Goal: Information Seeking & Learning: Find specific fact

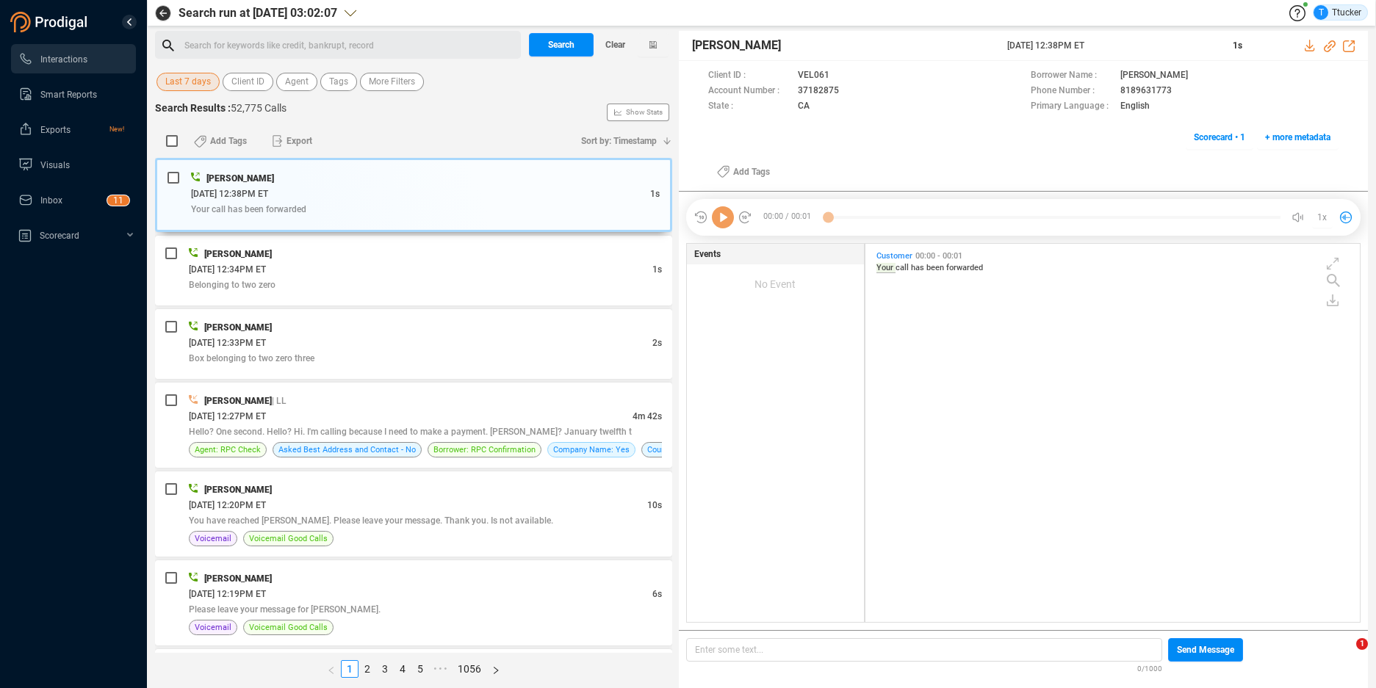
scroll to position [375, 486]
click at [352, 40] on div "Search for keywords like credit, bankrupt, record ﻿" at bounding box center [350, 46] width 332 height 22
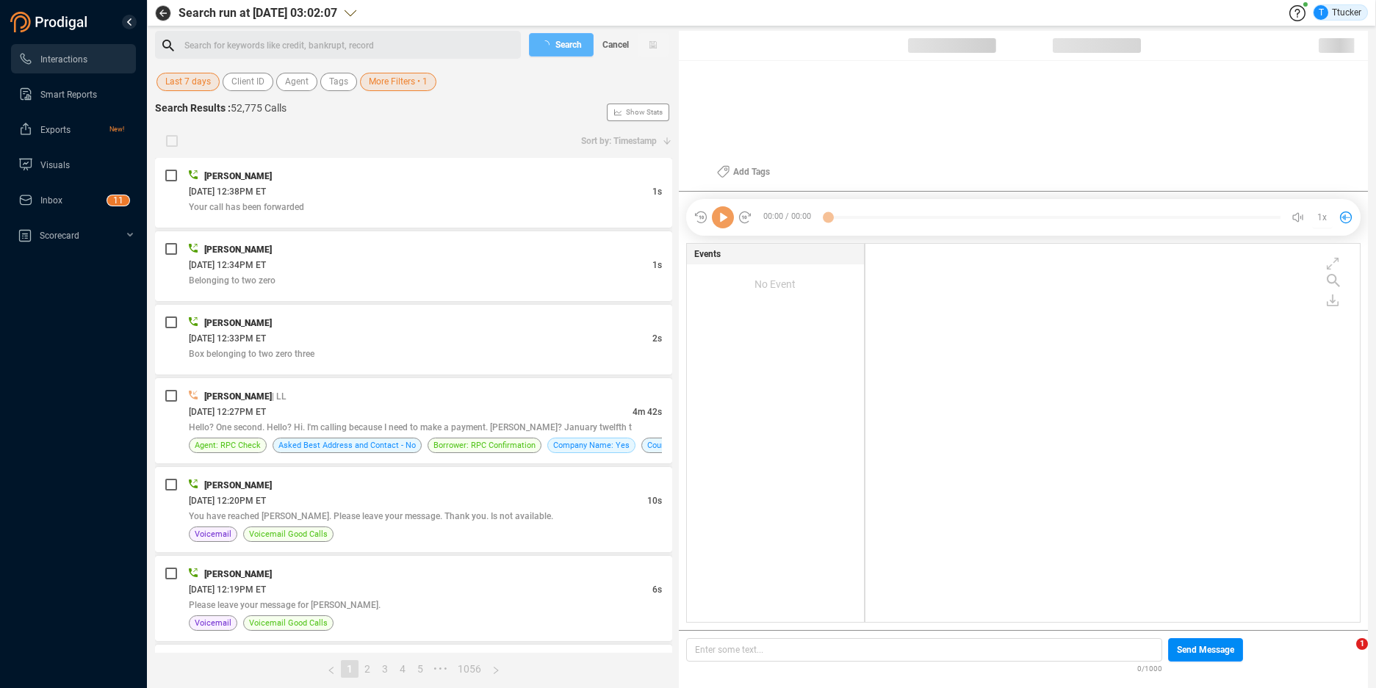
checkbox input "true"
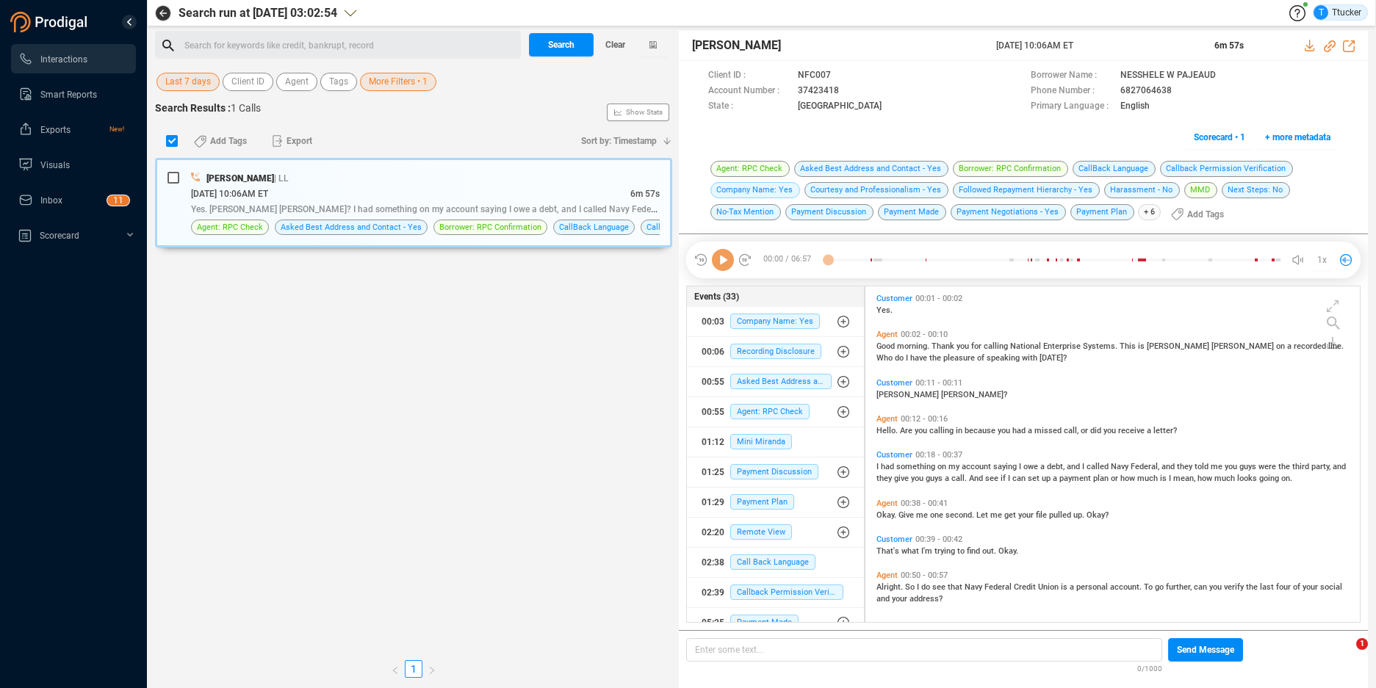
scroll to position [4, 8]
click at [1335, 325] on icon at bounding box center [1332, 323] width 13 height 13
click at [1074, 311] on input "text" at bounding box center [1157, 320] width 209 height 22
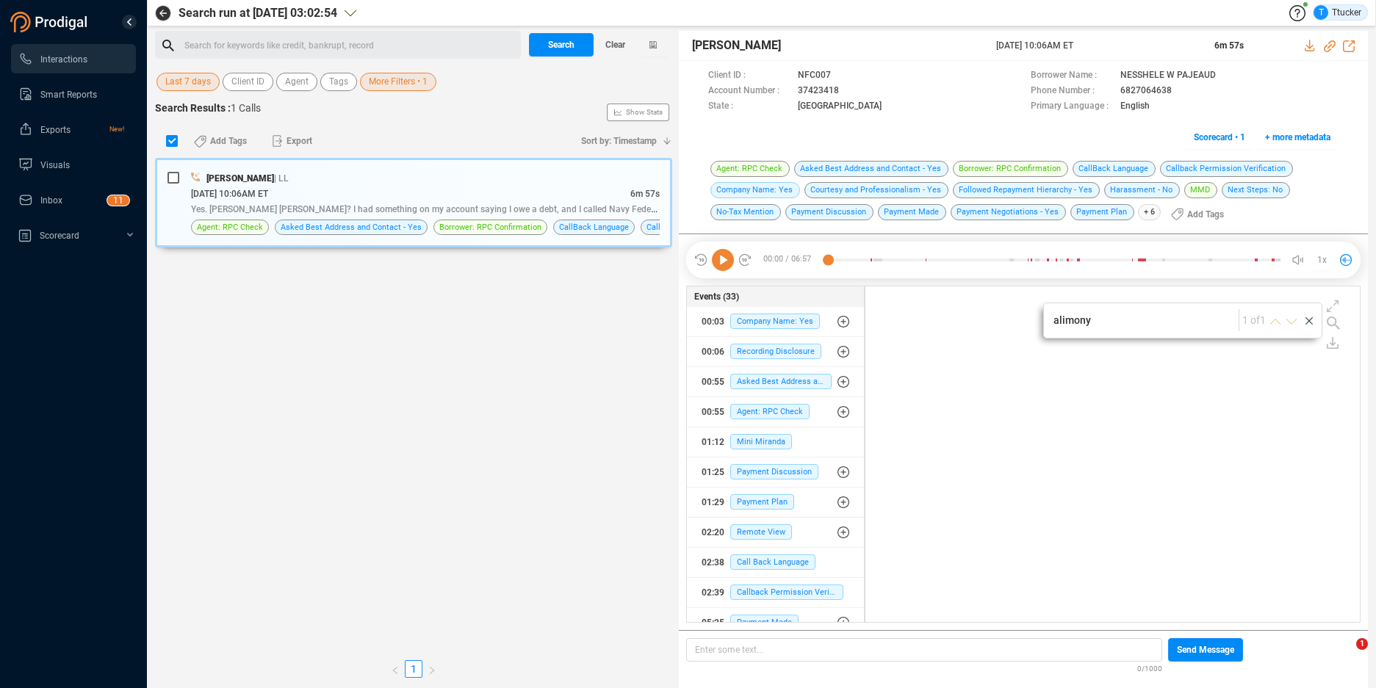
scroll to position [738, 0]
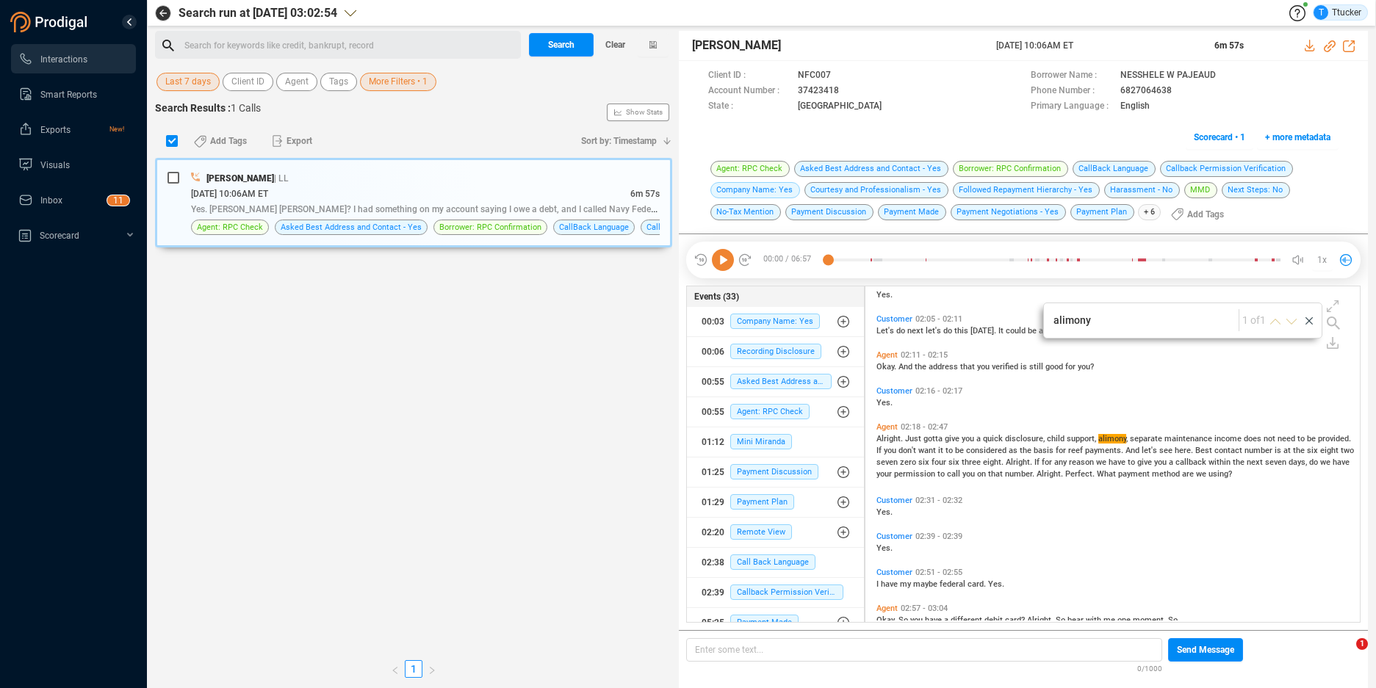
type input "alimony"
click at [344, 43] on div "Search for keywords like credit, bankrupt, record ﻿" at bounding box center [350, 46] width 332 height 22
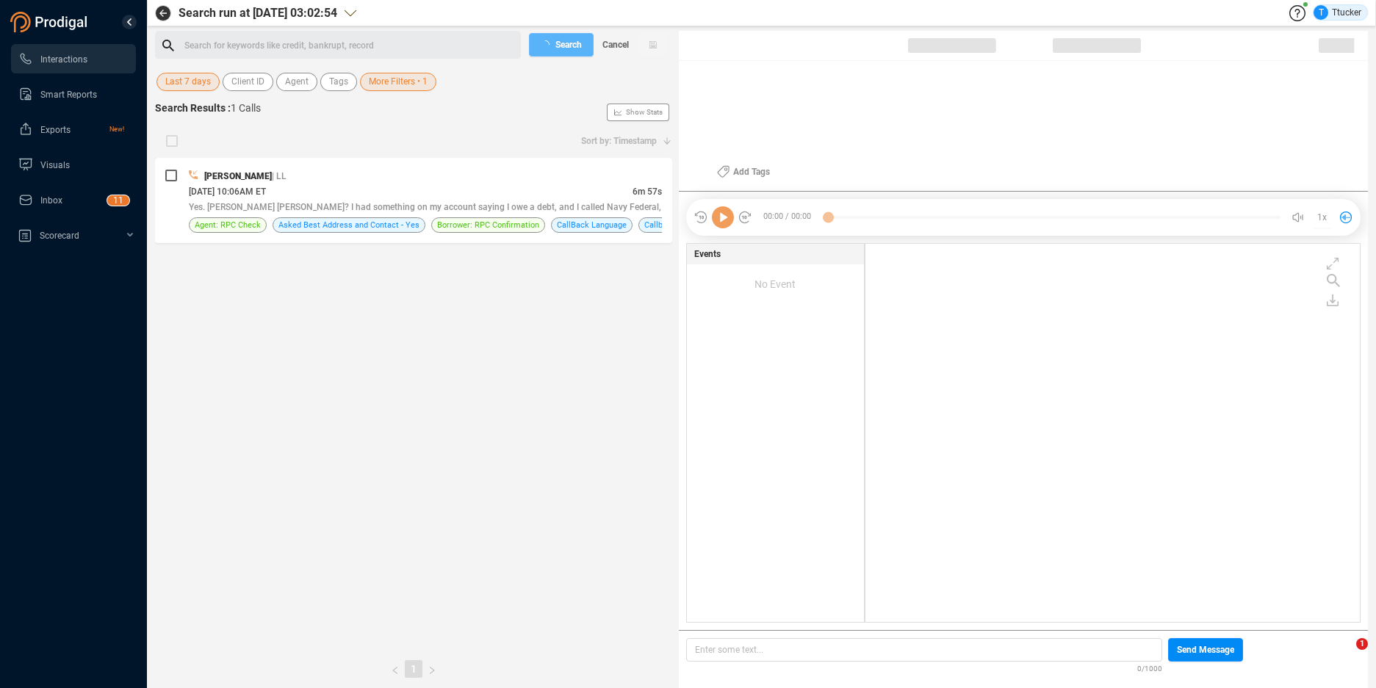
scroll to position [375, 486]
checkbox input "true"
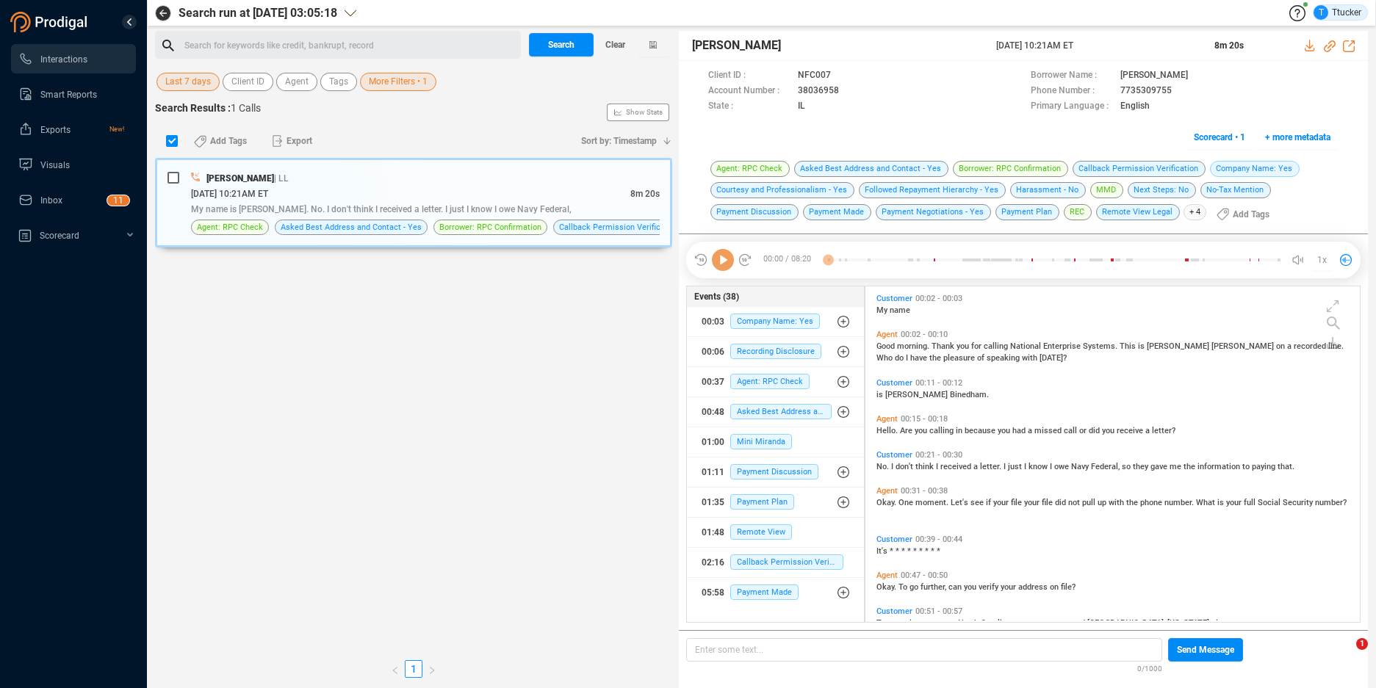
scroll to position [332, 486]
click at [1333, 323] on icon at bounding box center [1332, 323] width 13 height 13
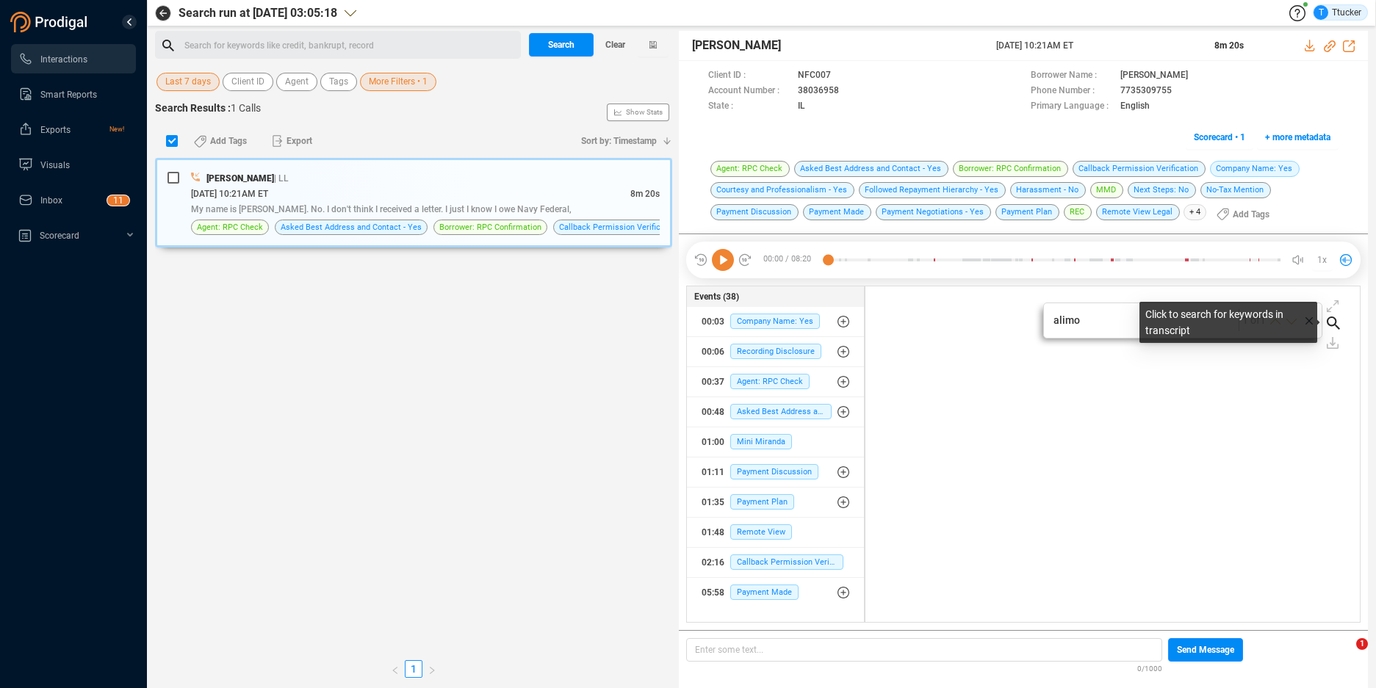
scroll to position [461, 0]
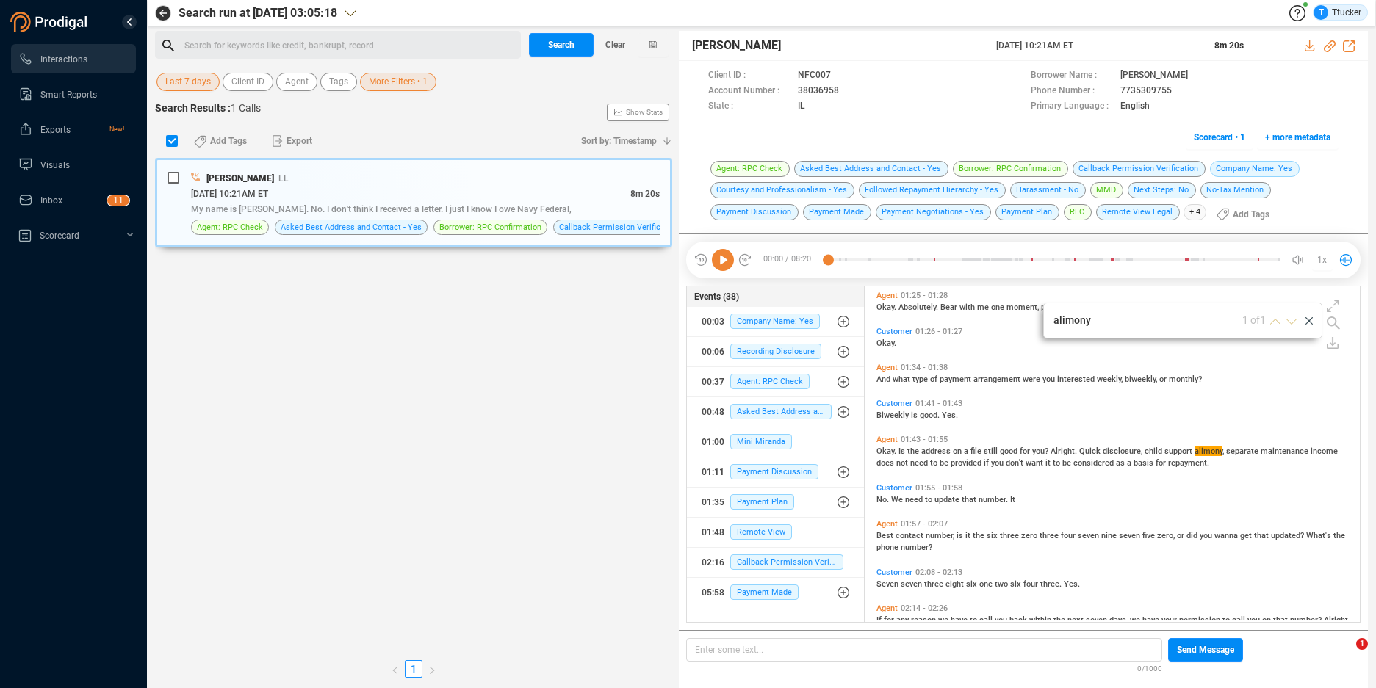
type input "alimony"
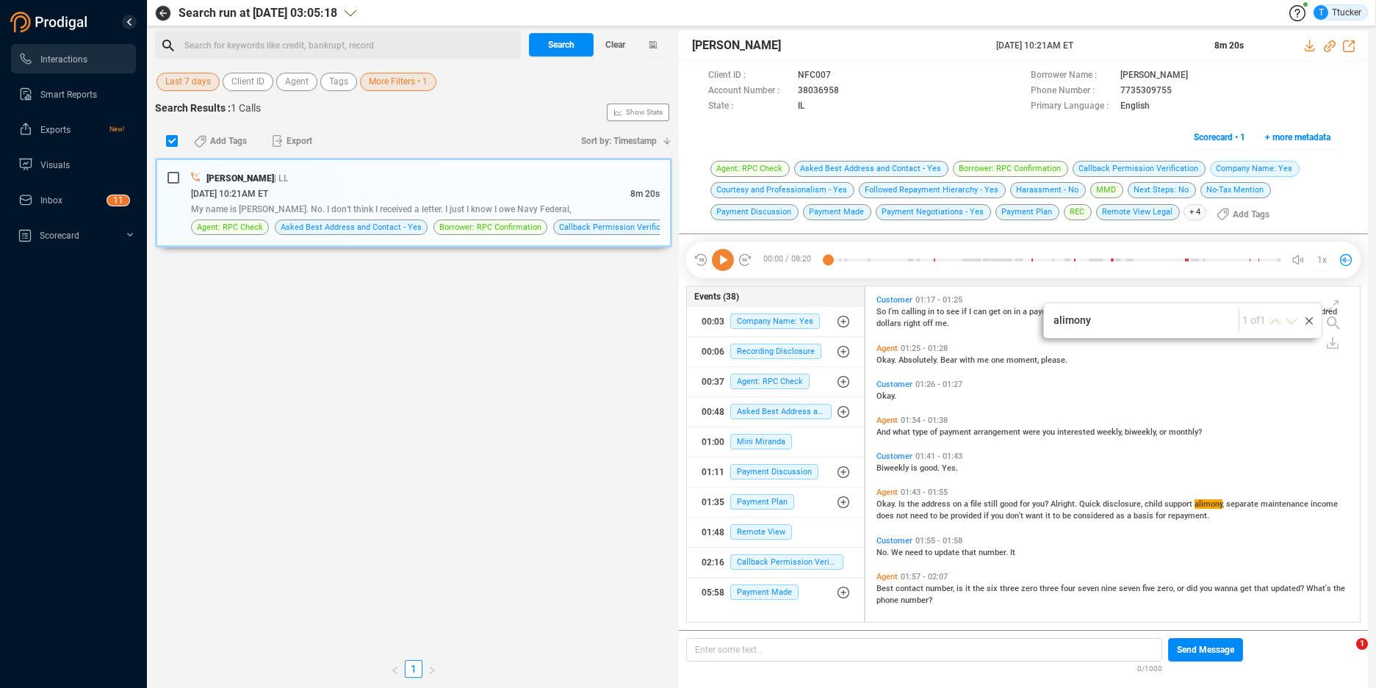
scroll to position [355, 0]
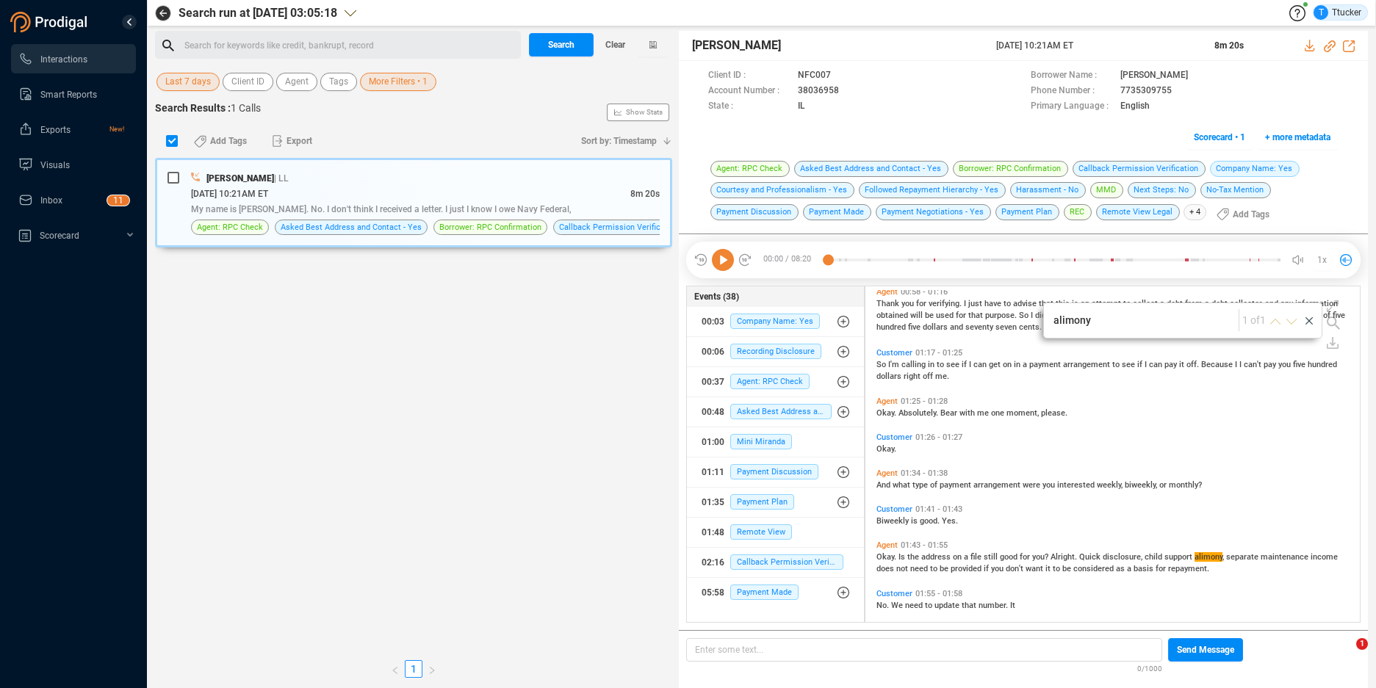
click at [322, 35] on div "Search for keywords like credit, bankrupt, record ﻿" at bounding box center [350, 46] width 332 height 22
click at [321, 38] on div "Search for keywords like credit, bankrupt, record ﻿" at bounding box center [350, 46] width 332 height 22
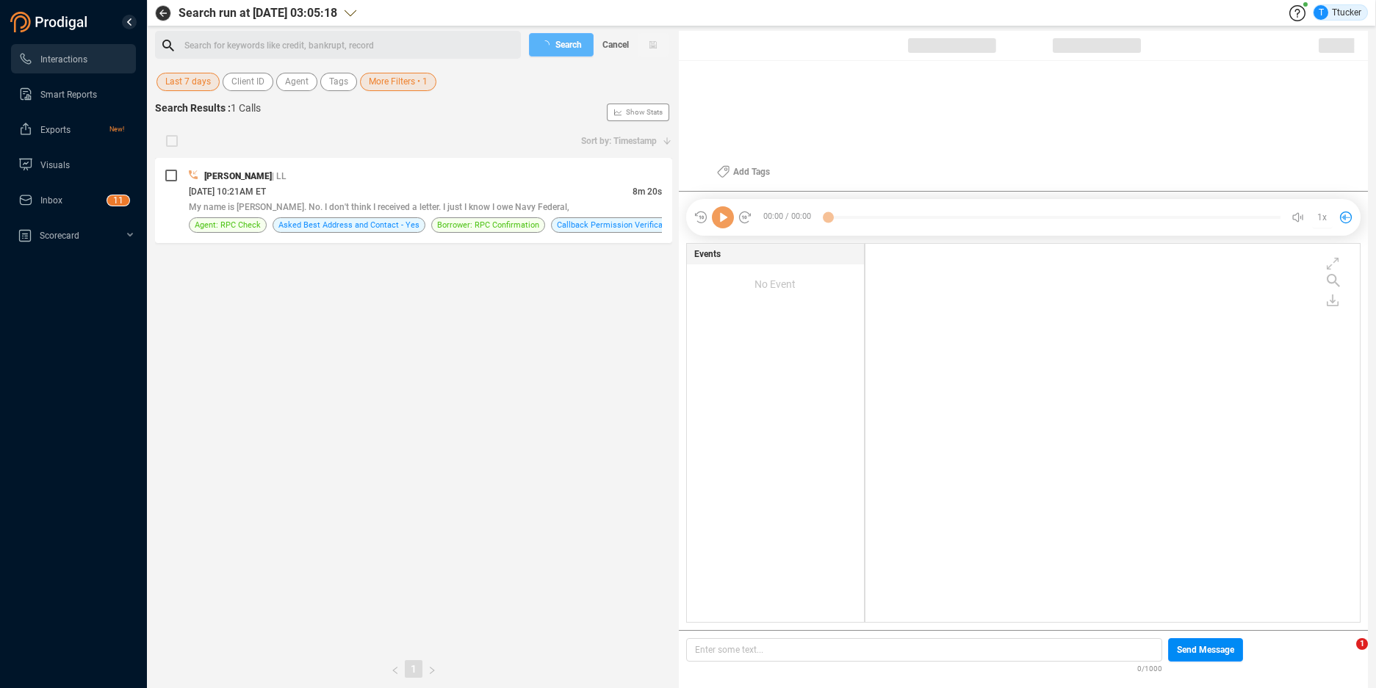
scroll to position [375, 486]
checkbox input "true"
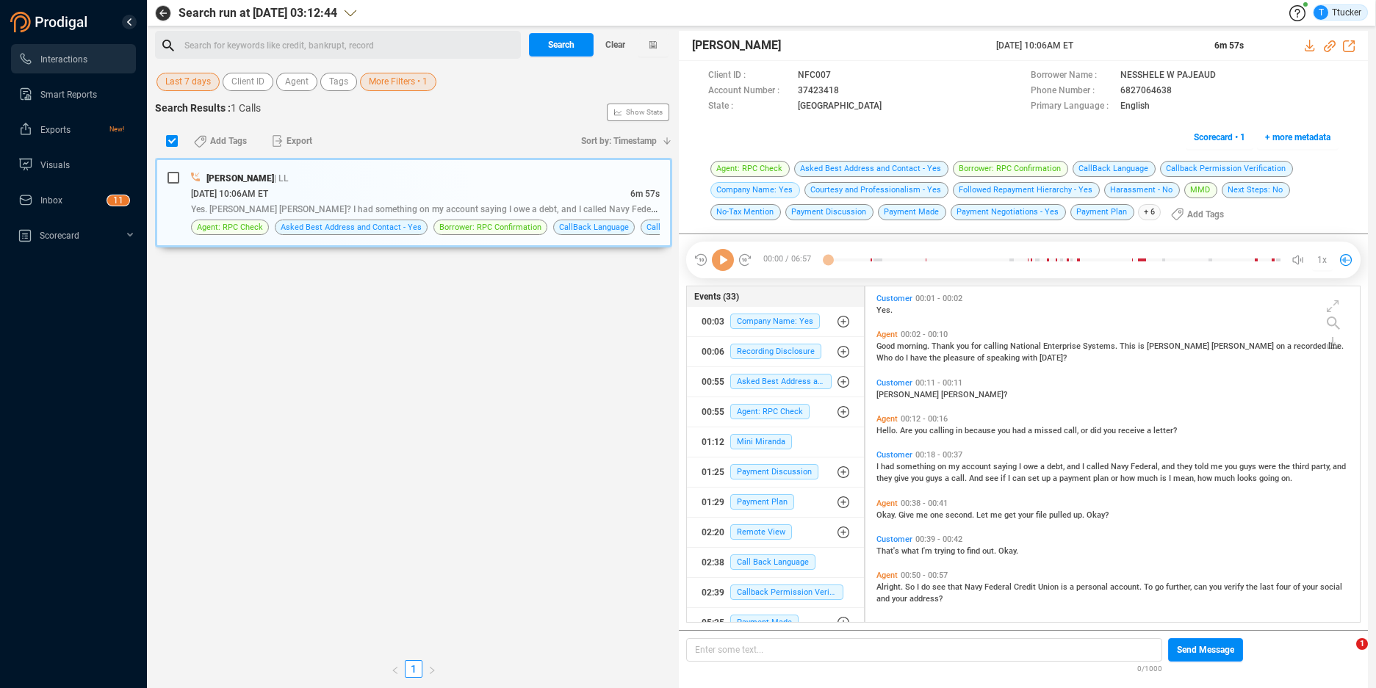
scroll to position [4, 8]
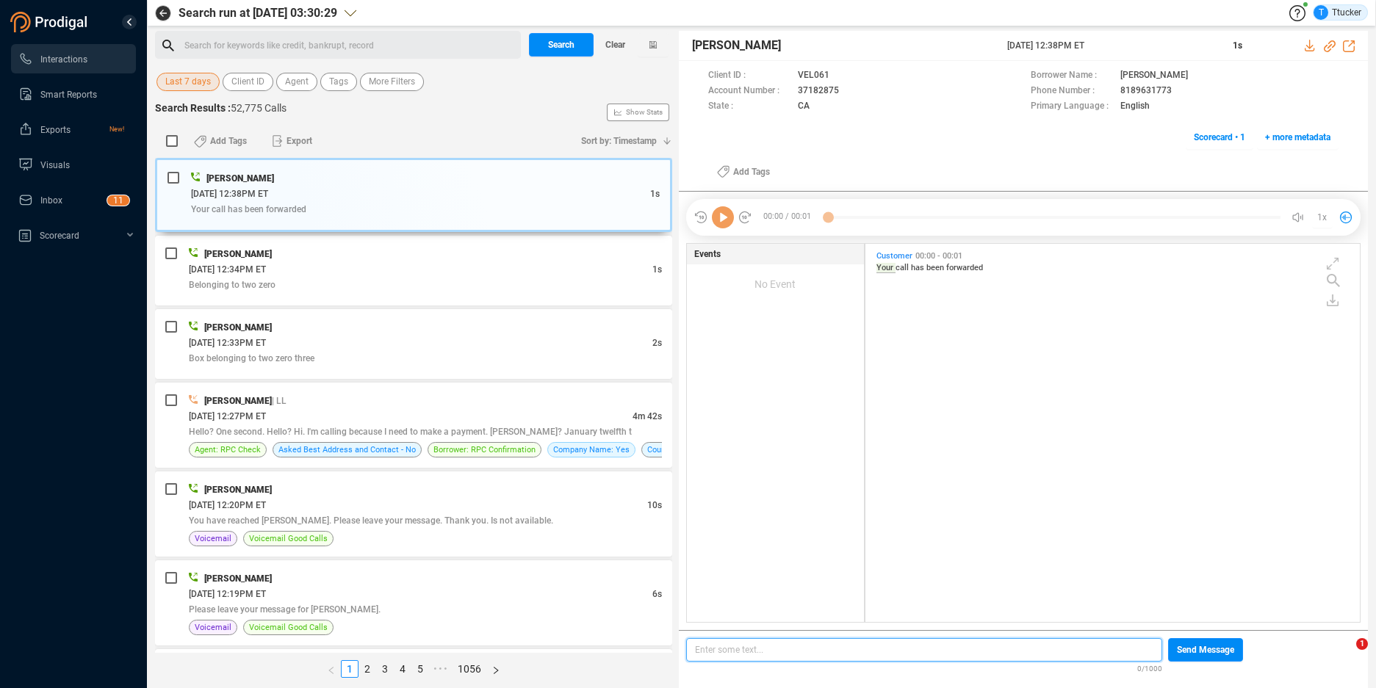
scroll to position [375, 486]
